Goal: Task Accomplishment & Management: Use online tool/utility

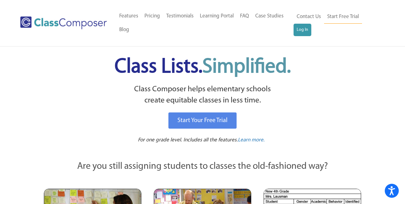
click at [303, 31] on link "Log In" at bounding box center [303, 30] width 18 height 12
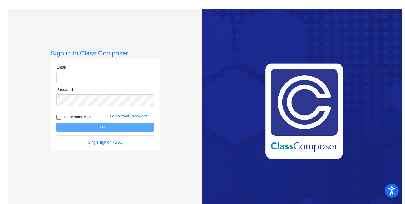
type input "[EMAIL_ADDRESS][DOMAIN_NAME]"
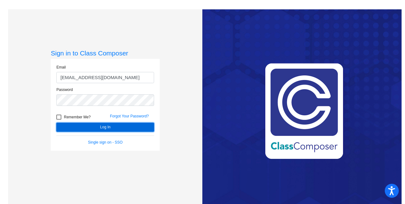
click at [127, 126] on button "Log In" at bounding box center [105, 127] width 98 height 9
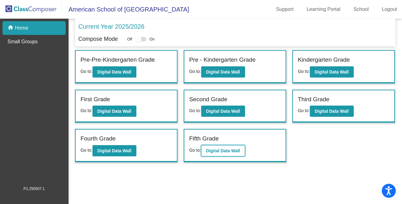
click at [227, 148] on b "Digital Data Wall" at bounding box center [223, 150] width 34 height 5
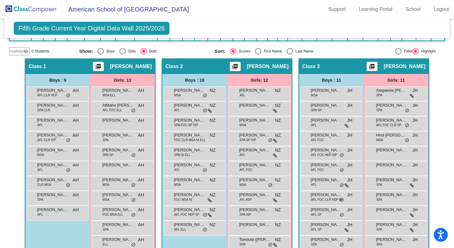
scroll to position [138, 0]
